Goal: Task Accomplishment & Management: Use online tool/utility

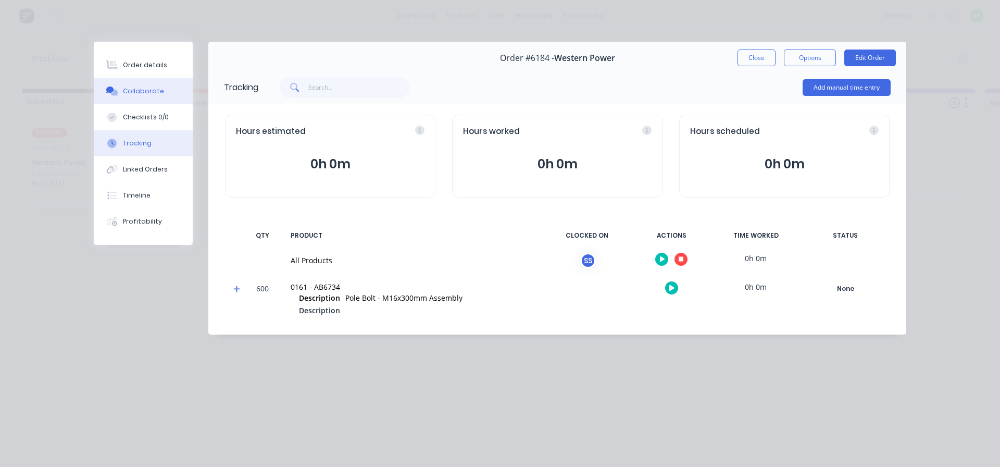
click at [144, 92] on div "Collaborate" at bounding box center [143, 90] width 41 height 9
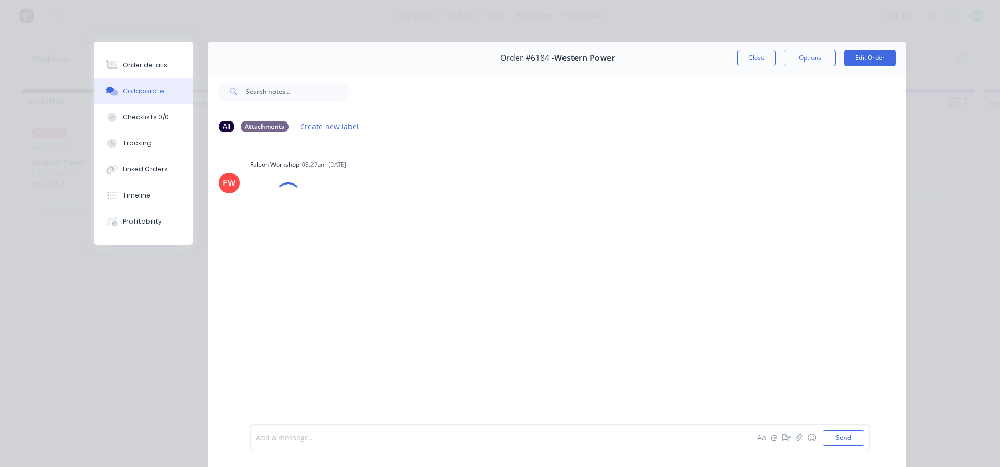
click at [313, 436] on div at bounding box center [484, 437] width 456 height 11
click at [137, 61] on div "Order details" at bounding box center [145, 64] width 44 height 9
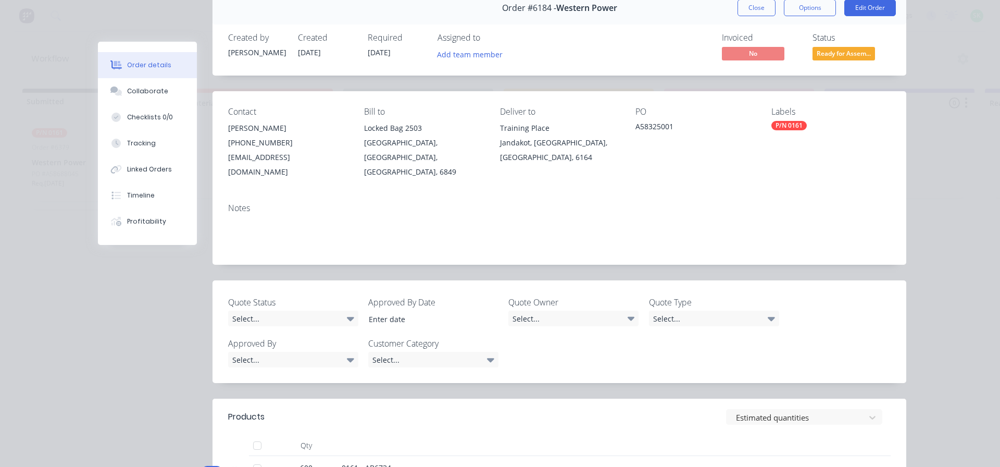
scroll to position [156, 0]
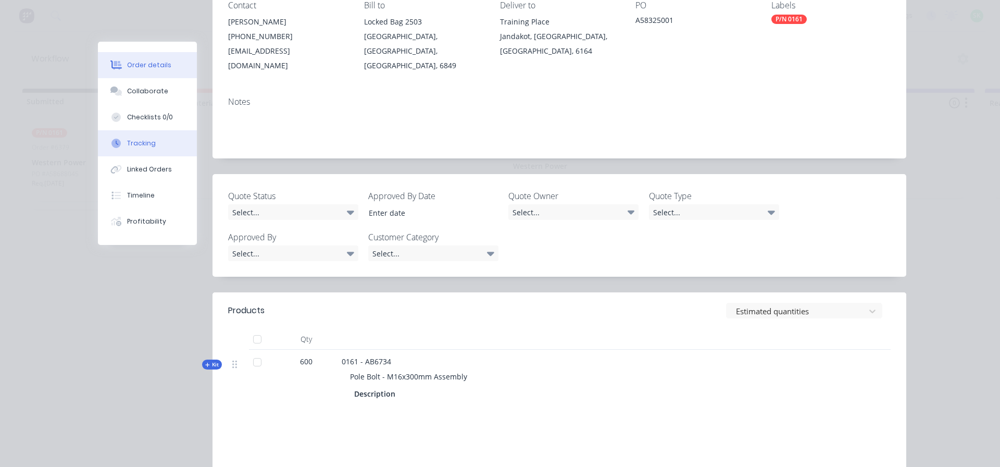
click at [149, 143] on div "Tracking" at bounding box center [141, 143] width 29 height 9
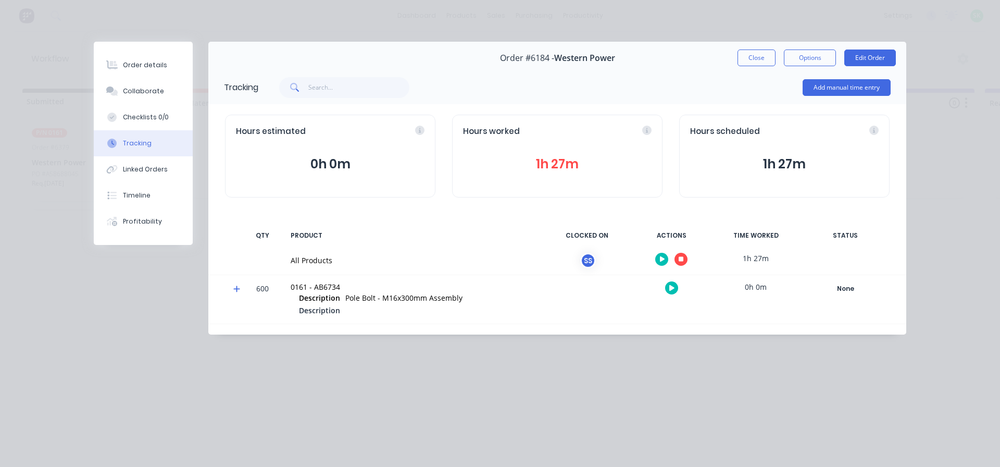
click at [683, 259] on icon "button" at bounding box center [681, 259] width 5 height 5
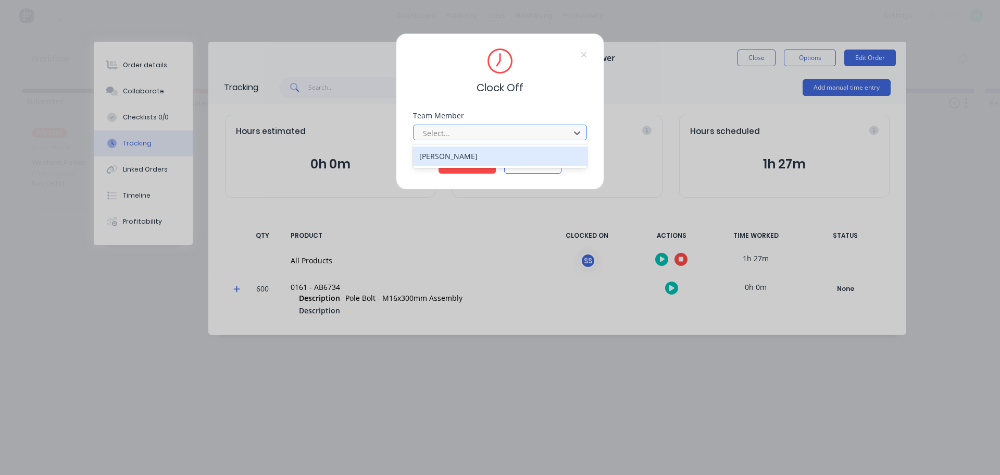
click at [526, 135] on div at bounding box center [493, 133] width 143 height 13
click at [508, 159] on div "[PERSON_NAME]" at bounding box center [500, 155] width 174 height 19
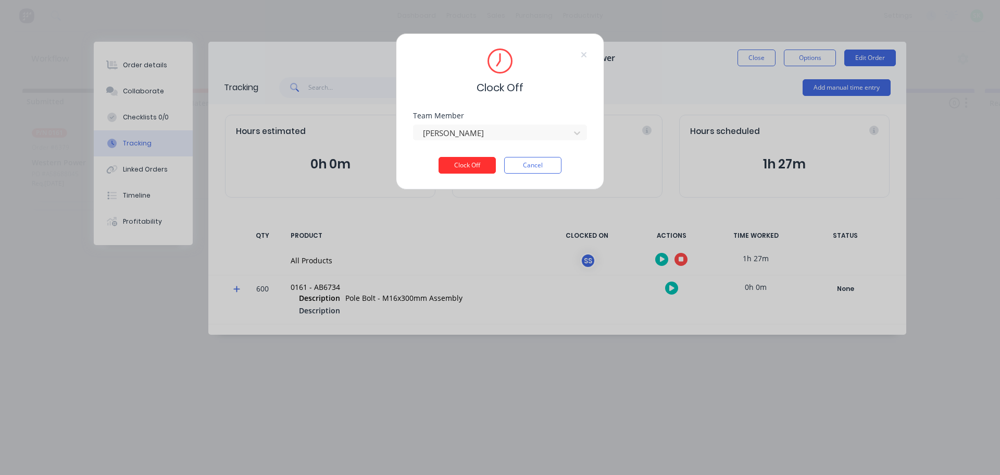
click at [480, 163] on button "Clock Off" at bounding box center [467, 165] width 57 height 17
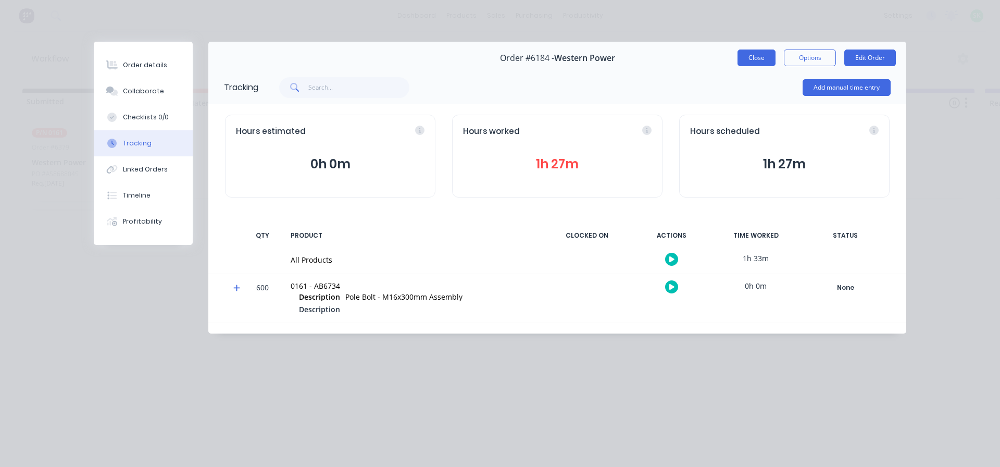
click at [750, 59] on button "Close" at bounding box center [757, 57] width 38 height 17
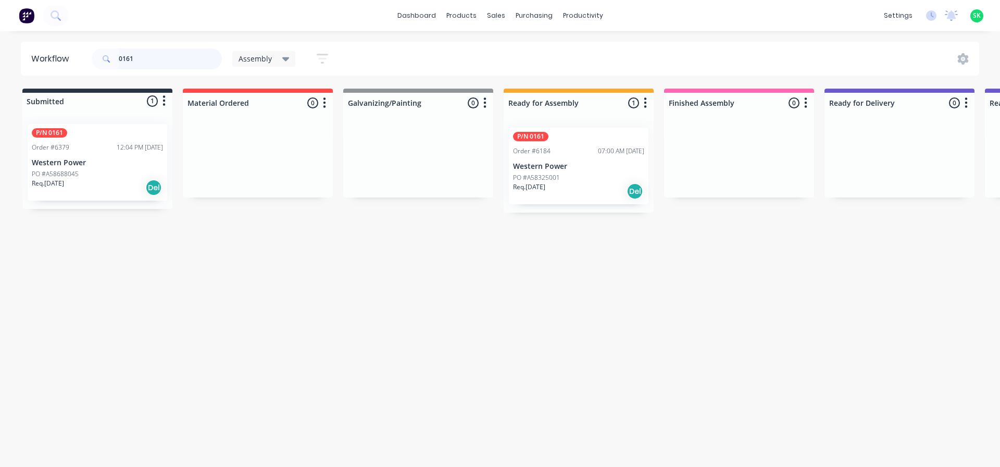
drag, startPoint x: 136, startPoint y: 57, endPoint x: 116, endPoint y: 58, distance: 20.3
click at [116, 58] on div "0161" at bounding box center [157, 58] width 130 height 21
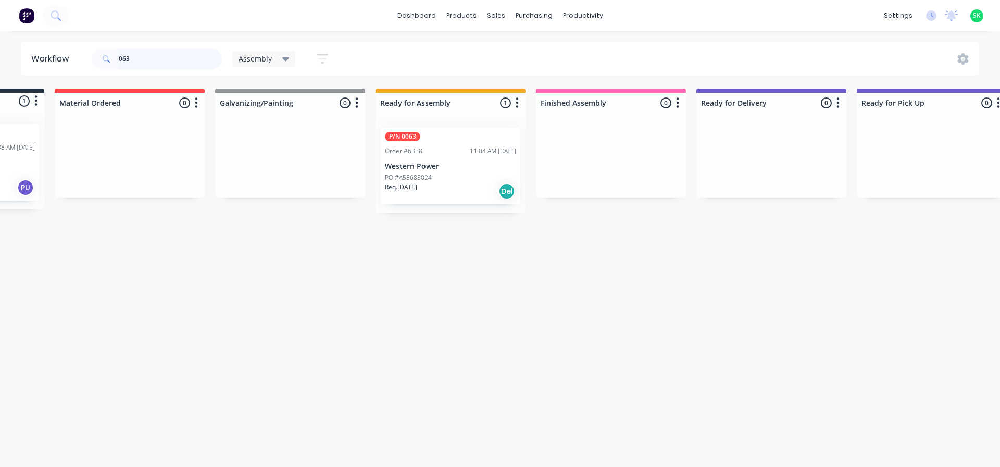
scroll to position [0, 70]
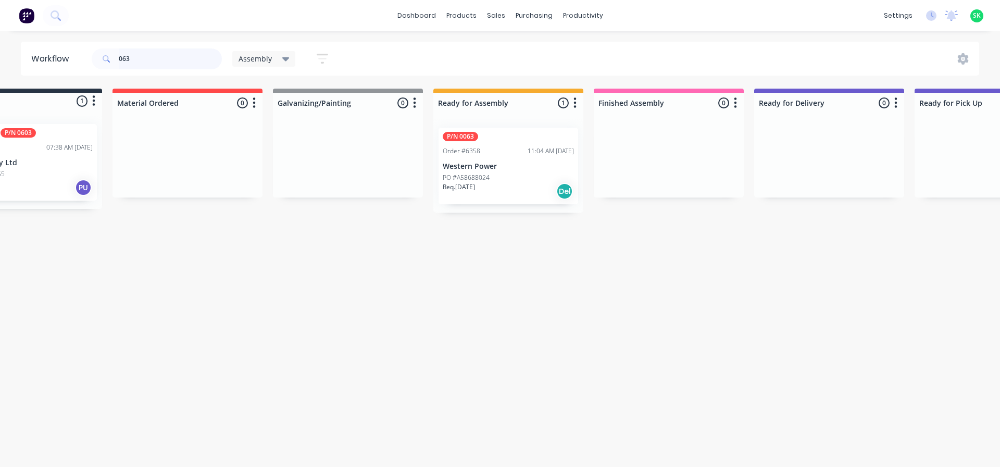
type input "063"
click at [510, 160] on div "P/N 0063 Order #6358 11:04 AM [DATE] Western Power PO #A58688024 Req. [DATE] Del" at bounding box center [509, 166] width 140 height 77
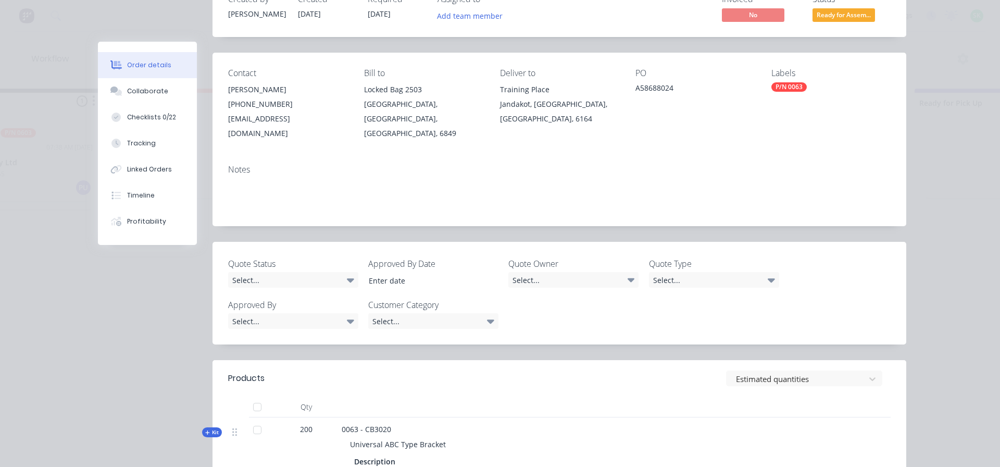
scroll to position [104, 0]
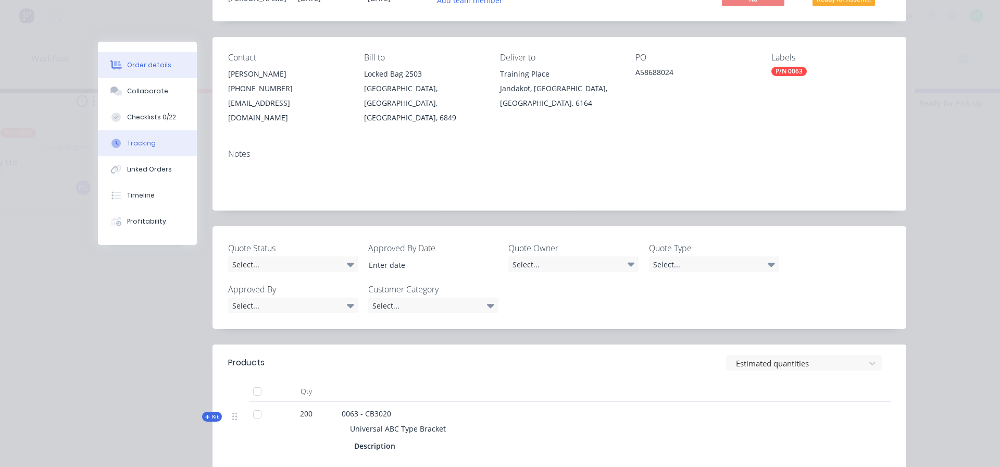
click at [140, 150] on button "Tracking" at bounding box center [147, 143] width 99 height 26
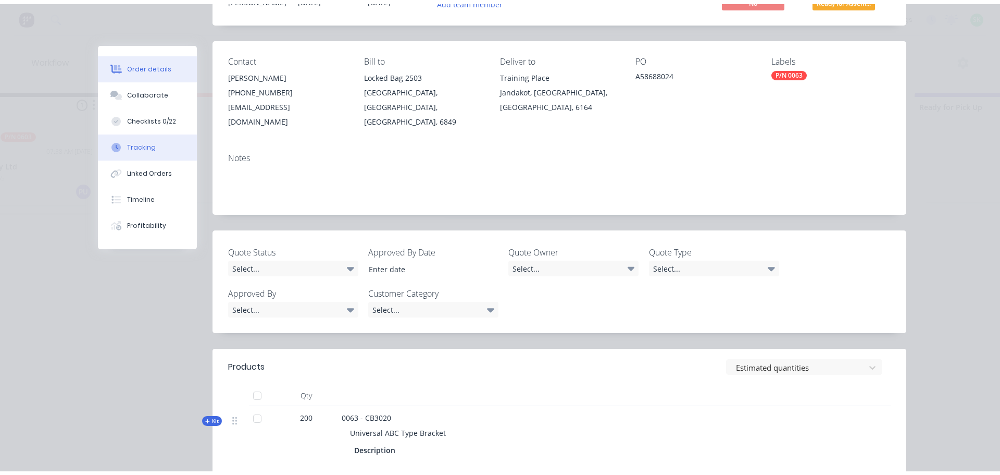
scroll to position [0, 0]
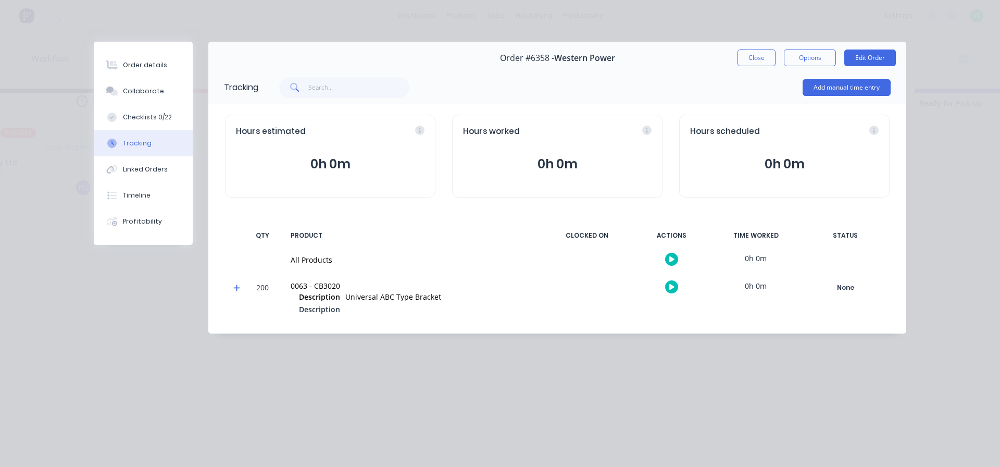
click at [670, 258] on icon "button" at bounding box center [671, 259] width 5 height 6
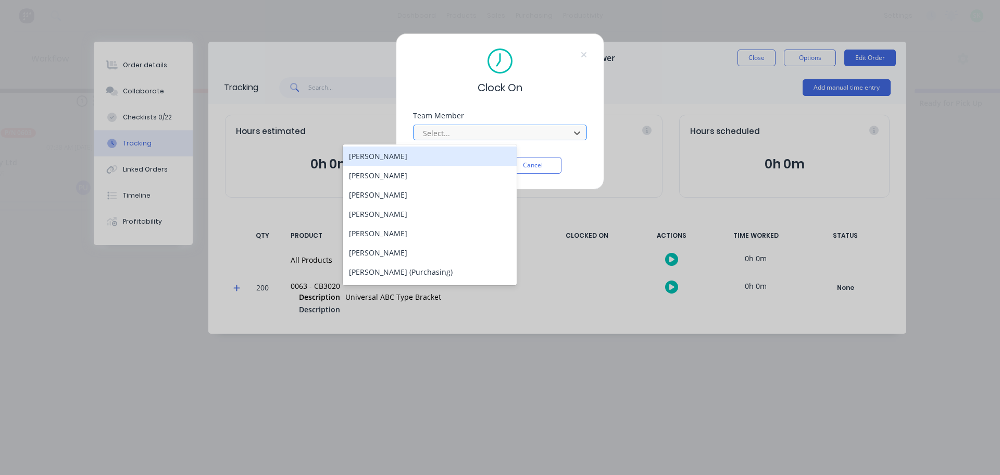
click at [519, 130] on div at bounding box center [493, 133] width 143 height 13
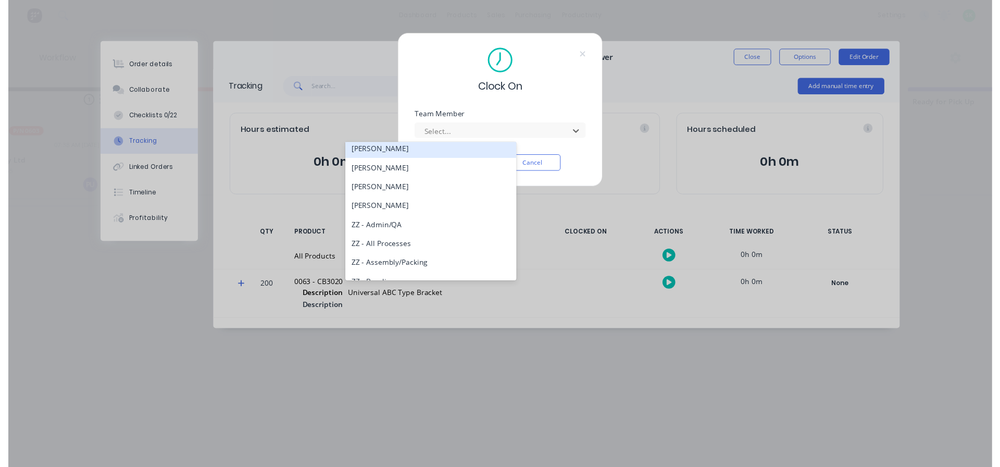
scroll to position [469, 0]
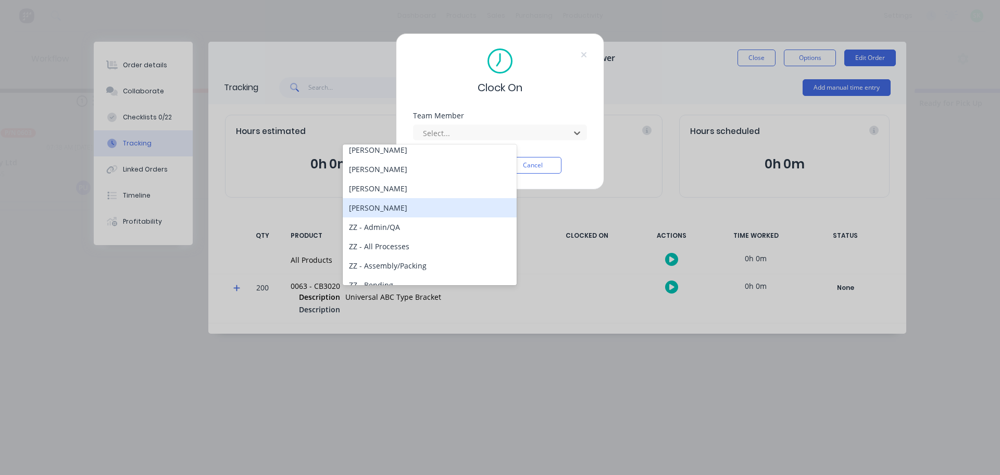
click at [428, 210] on div "[PERSON_NAME]" at bounding box center [430, 207] width 174 height 19
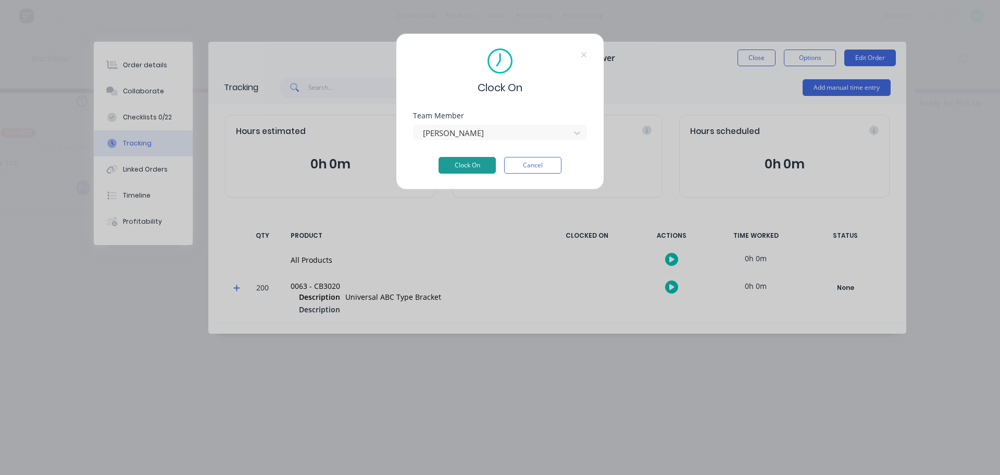
click at [456, 161] on button "Clock On" at bounding box center [467, 165] width 57 height 17
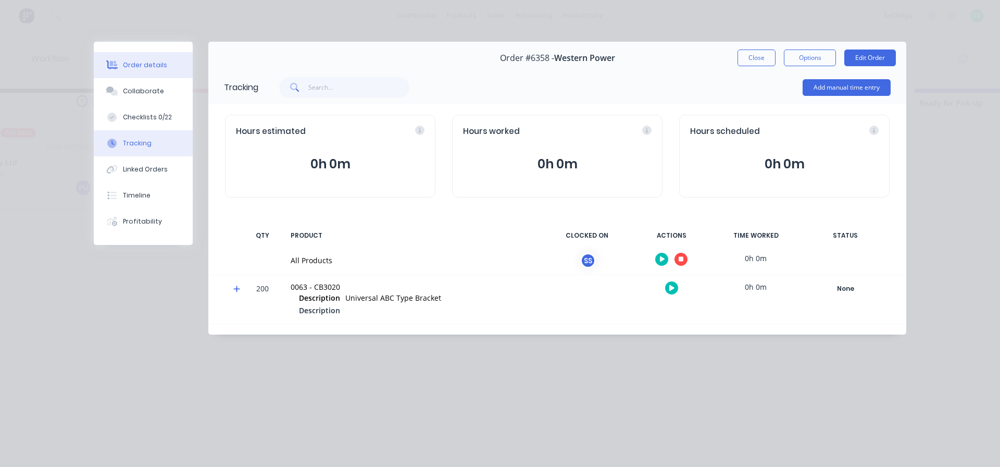
click at [163, 70] on button "Order details" at bounding box center [143, 65] width 99 height 26
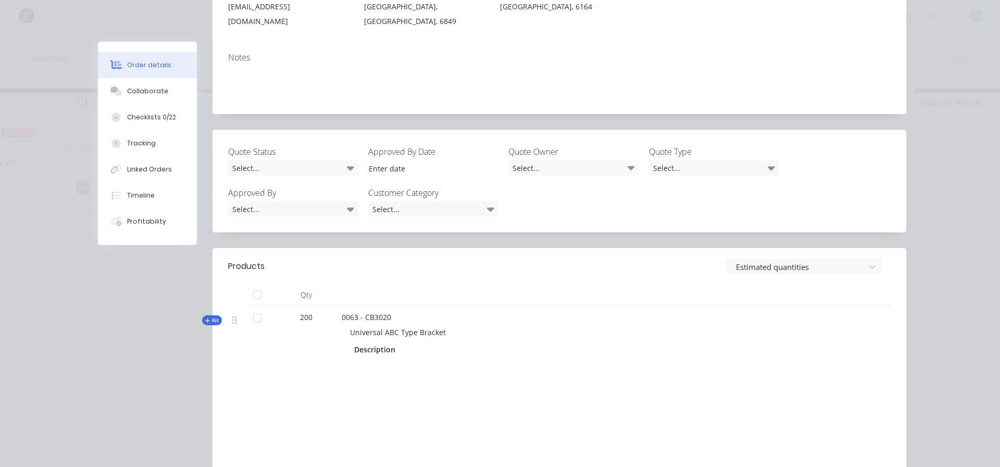
scroll to position [208, 0]
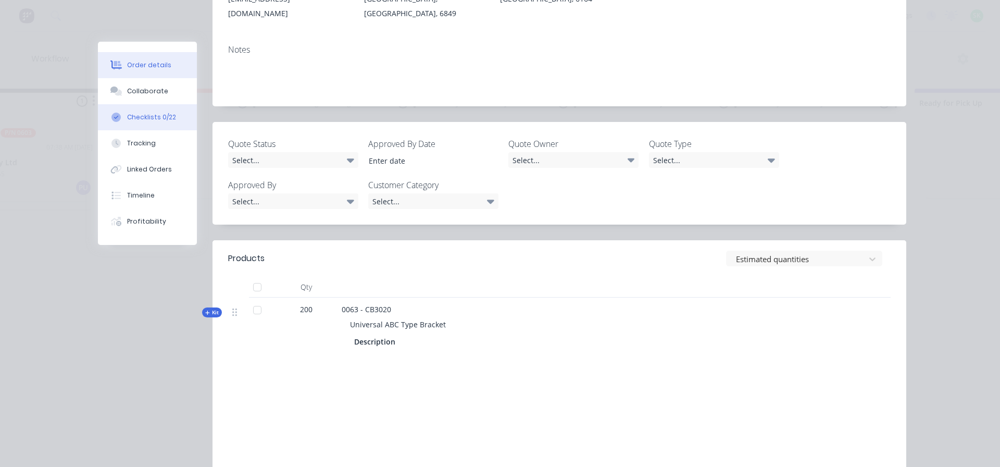
click at [140, 118] on div "Checklists 0/22" at bounding box center [151, 117] width 49 height 9
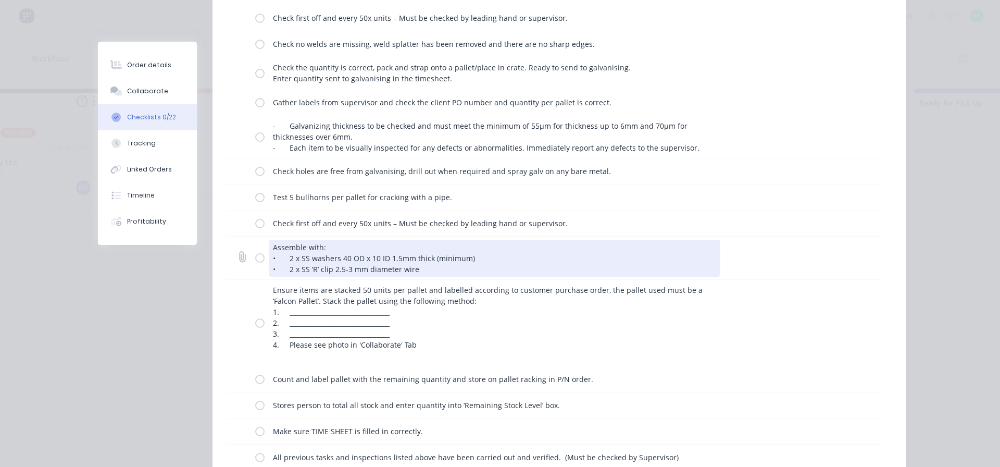
scroll to position [258, 0]
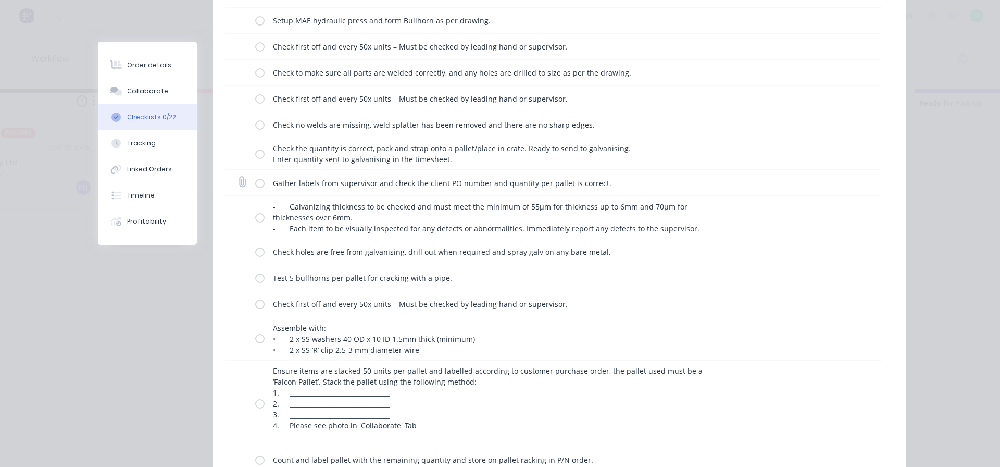
click at [256, 182] on label at bounding box center [259, 182] width 9 height 11
click at [0, 0] on input "checkbox" at bounding box center [0, 0] width 0 height 0
click at [255, 220] on label at bounding box center [259, 217] width 9 height 11
click at [0, 0] on input "checkbox" at bounding box center [0, 0] width 0 height 0
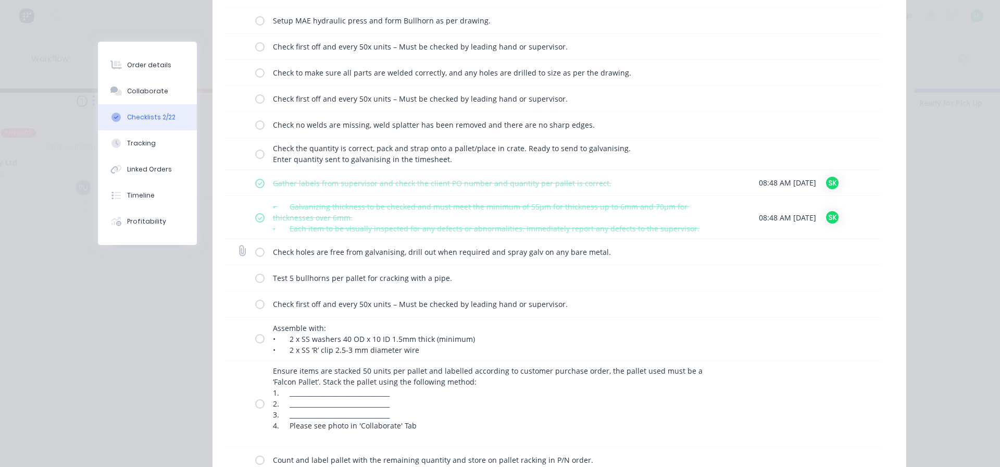
click at [256, 250] on label at bounding box center [259, 251] width 9 height 11
click at [0, 0] on input "checkbox" at bounding box center [0, 0] width 0 height 0
click at [256, 276] on label at bounding box center [259, 277] width 9 height 11
click at [0, 0] on input "checkbox" at bounding box center [0, 0] width 0 height 0
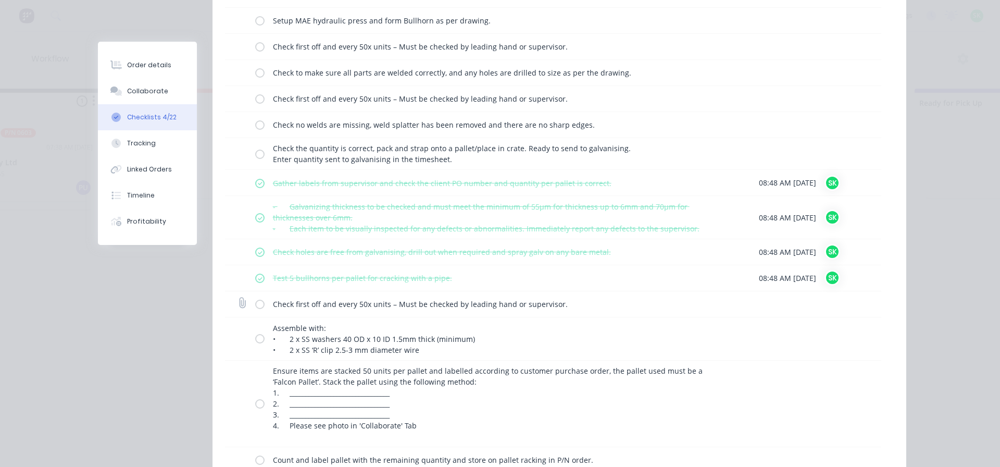
click at [255, 307] on label at bounding box center [259, 303] width 9 height 11
click at [0, 0] on input "checkbox" at bounding box center [0, 0] width 0 height 0
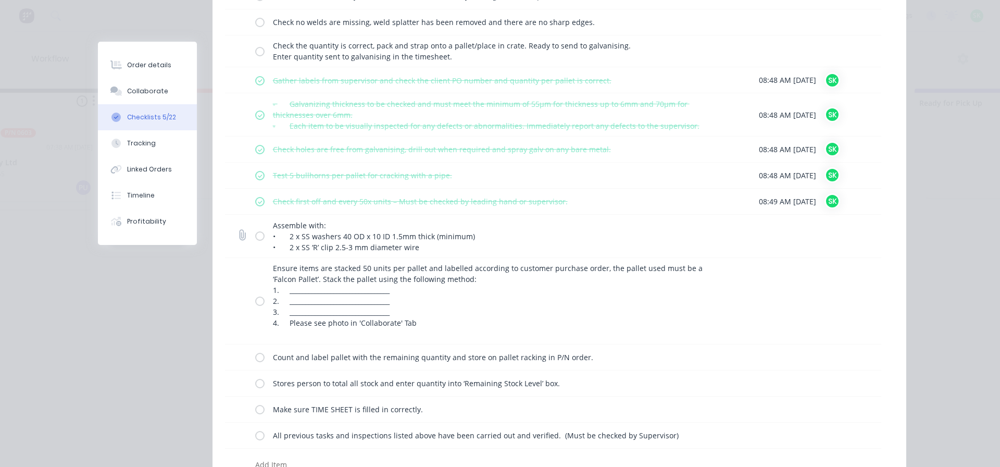
scroll to position [362, 0]
click at [257, 232] on label at bounding box center [259, 234] width 9 height 11
click at [0, 0] on input "checkbox" at bounding box center [0, 0] width 0 height 0
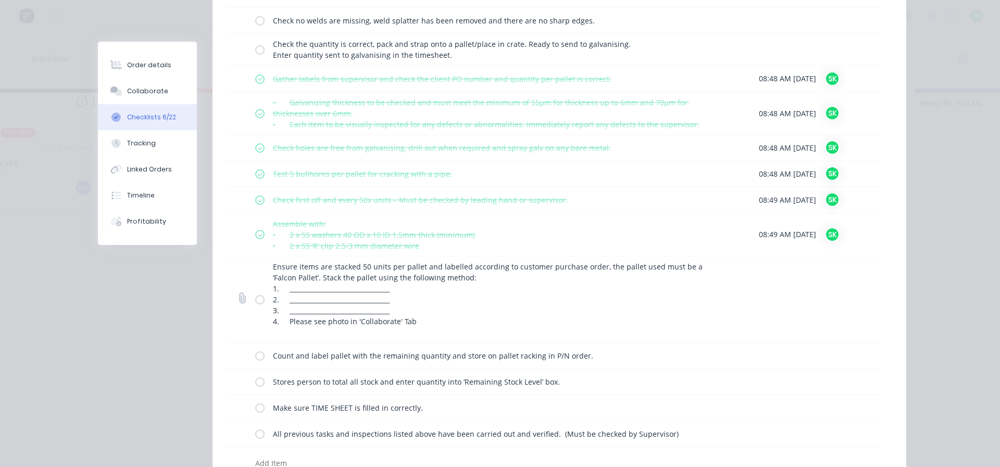
click at [255, 302] on label at bounding box center [259, 299] width 9 height 11
click at [0, 0] on input "checkbox" at bounding box center [0, 0] width 0 height 0
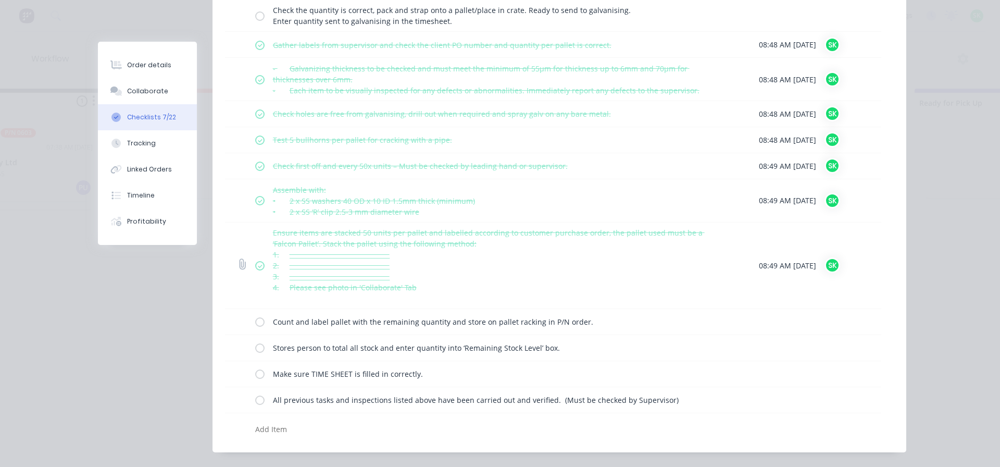
scroll to position [414, 0]
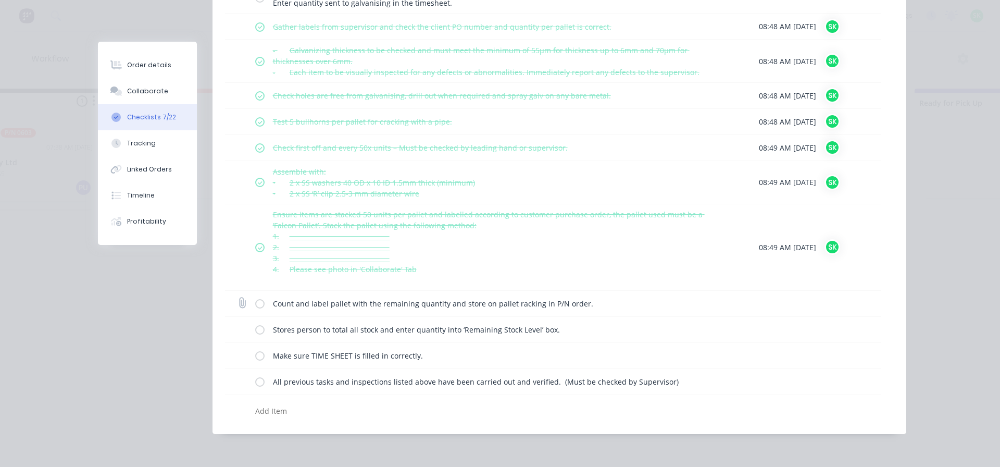
click at [257, 304] on label at bounding box center [259, 303] width 9 height 11
click at [0, 0] on input "checkbox" at bounding box center [0, 0] width 0 height 0
click at [255, 330] on label at bounding box center [259, 329] width 9 height 11
click at [0, 0] on input "checkbox" at bounding box center [0, 0] width 0 height 0
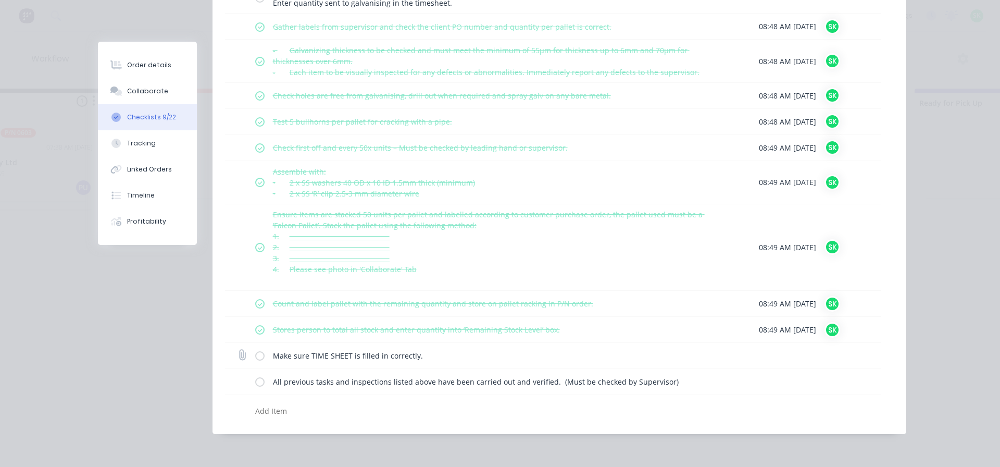
click at [258, 358] on label at bounding box center [259, 355] width 9 height 11
click at [0, 0] on input "checkbox" at bounding box center [0, 0] width 0 height 0
click at [255, 387] on label at bounding box center [259, 381] width 9 height 11
click at [0, 0] on input "checkbox" at bounding box center [0, 0] width 0 height 0
type textarea "x"
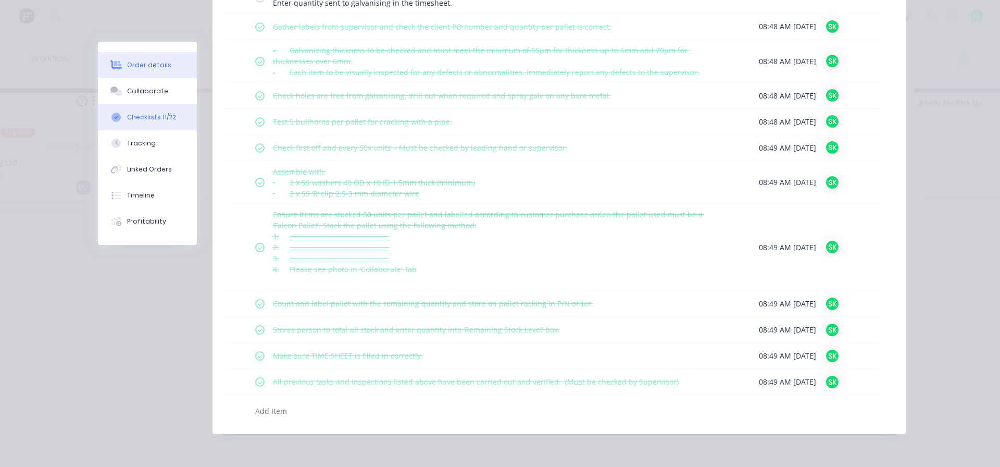
click at [148, 68] on div "Order details" at bounding box center [149, 64] width 44 height 9
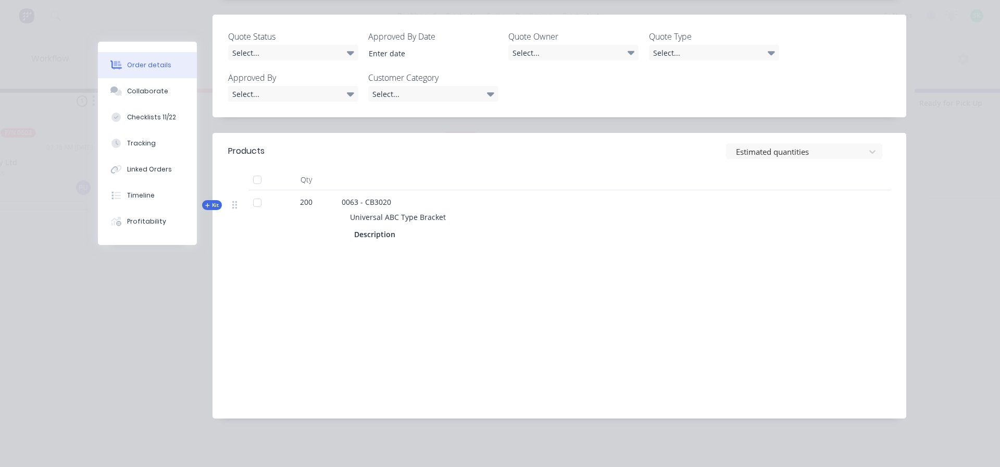
scroll to position [301, 0]
